Goal: Task Accomplishment & Management: Complete application form

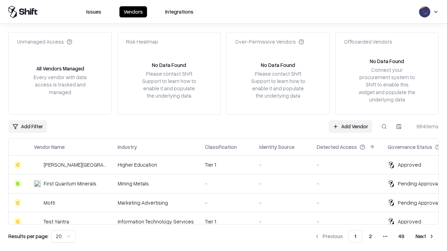
click at [350, 126] on link "Add Vendor" at bounding box center [350, 126] width 44 height 13
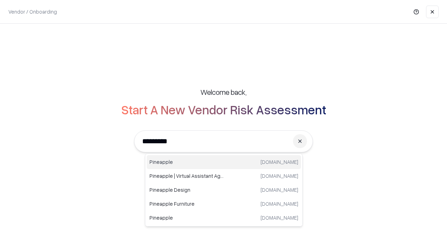
click at [224, 162] on div "Pineapple [DOMAIN_NAME]" at bounding box center [224, 162] width 154 height 14
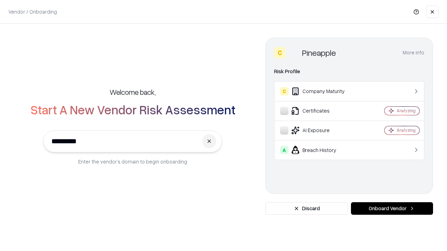
type input "*********"
click at [392, 209] on button "Onboard Vendor" at bounding box center [392, 208] width 82 height 13
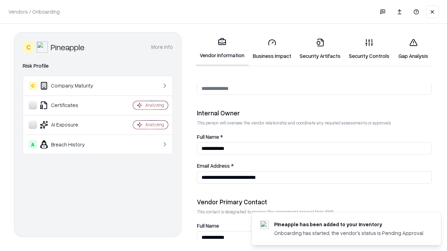
scroll to position [362, 0]
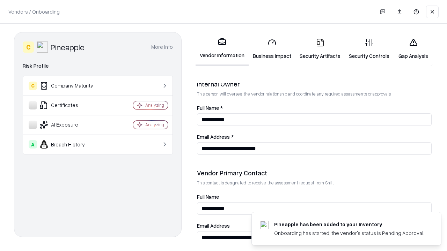
click at [320, 49] on link "Security Artifacts" at bounding box center [319, 49] width 49 height 32
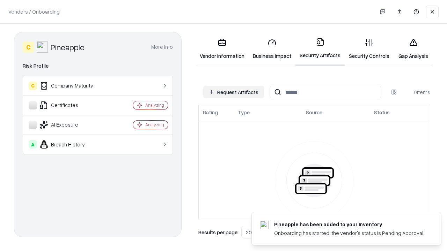
click at [233, 92] on button "Request Artifacts" at bounding box center [233, 92] width 61 height 13
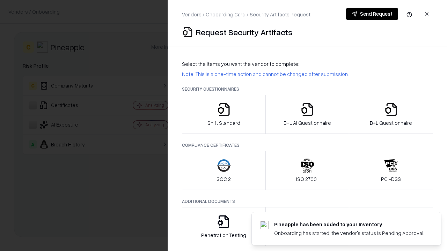
click at [390, 114] on icon "button" at bounding box center [391, 110] width 14 height 14
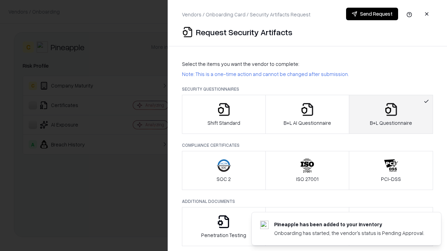
click at [307, 114] on icon "button" at bounding box center [307, 110] width 14 height 14
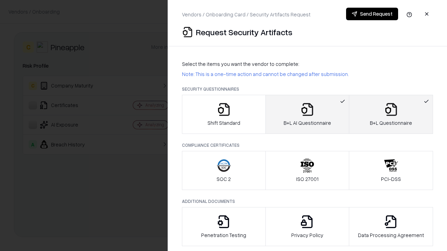
click at [372, 14] on button "Send Request" at bounding box center [372, 14] width 52 height 13
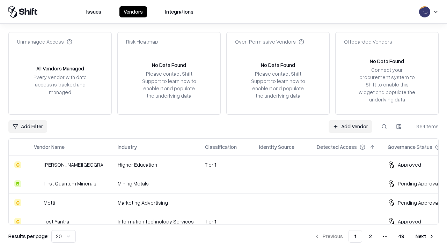
click at [350, 126] on link "Add Vendor" at bounding box center [350, 126] width 44 height 13
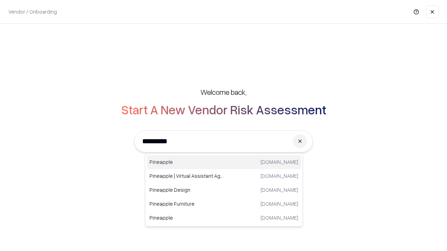
click at [224, 162] on div "Pineapple [DOMAIN_NAME]" at bounding box center [224, 162] width 154 height 14
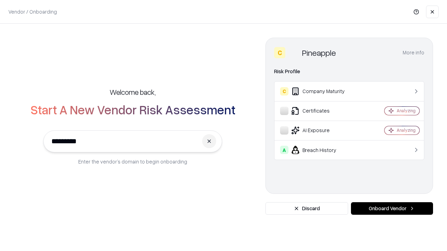
type input "*********"
click at [392, 209] on button "Onboard Vendor" at bounding box center [392, 208] width 82 height 13
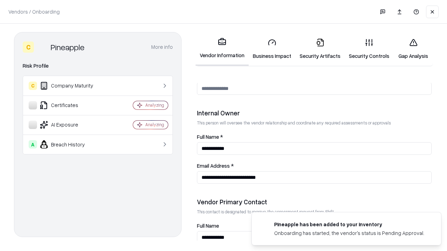
scroll to position [362, 0]
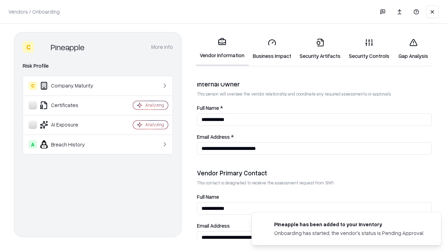
click at [413, 49] on link "Gap Analysis" at bounding box center [412, 49] width 39 height 32
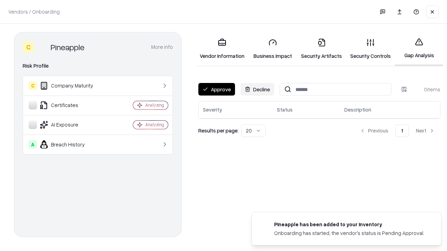
click at [216, 89] on button "Approve" at bounding box center [216, 89] width 37 height 13
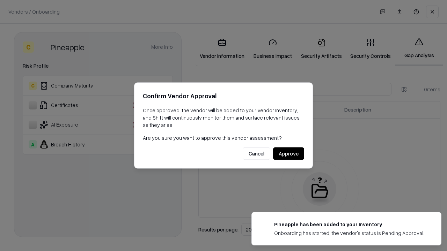
click at [288, 154] on button "Approve" at bounding box center [288, 154] width 31 height 13
